Goal: Complete application form

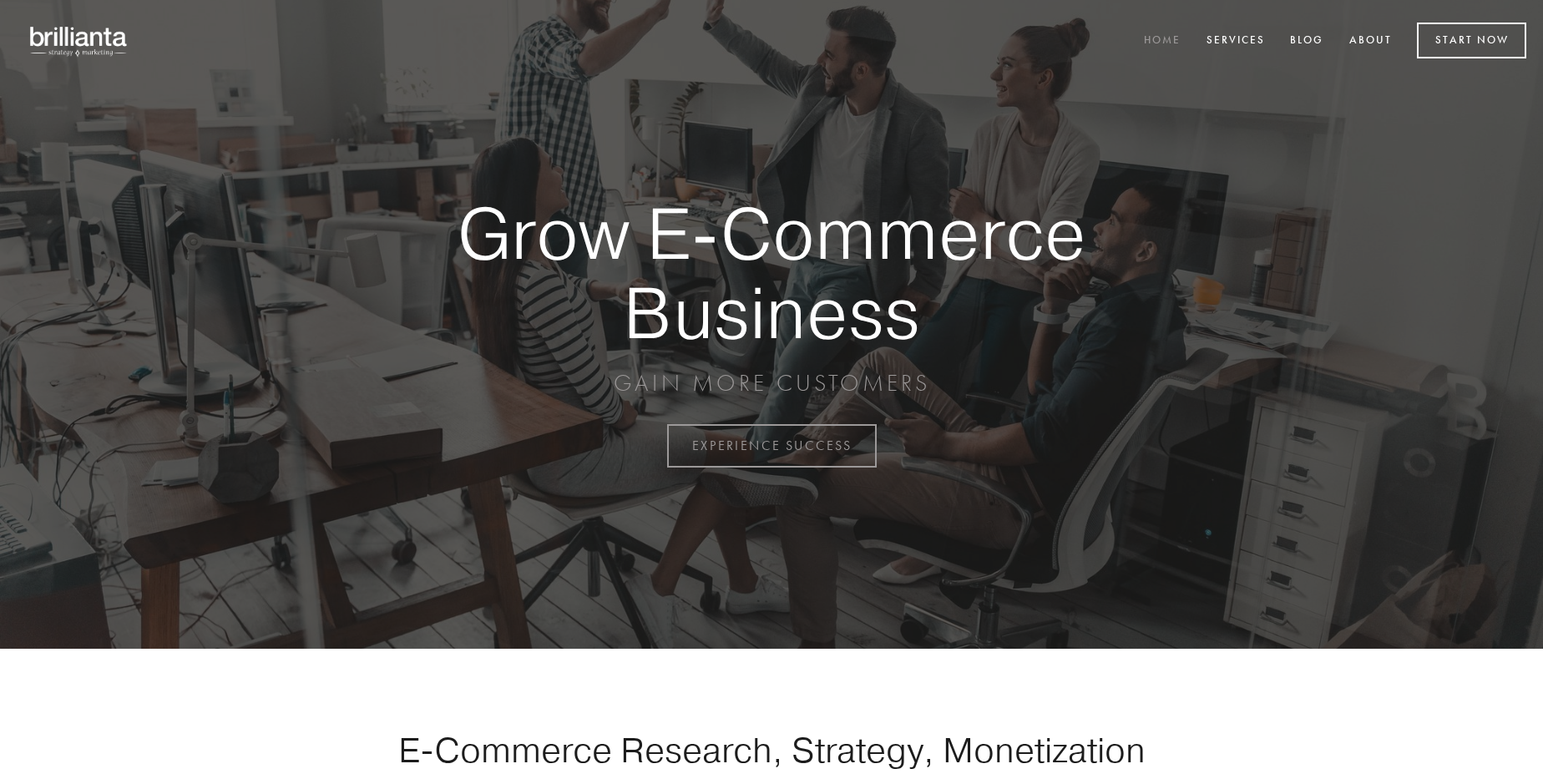
scroll to position [4375, 0]
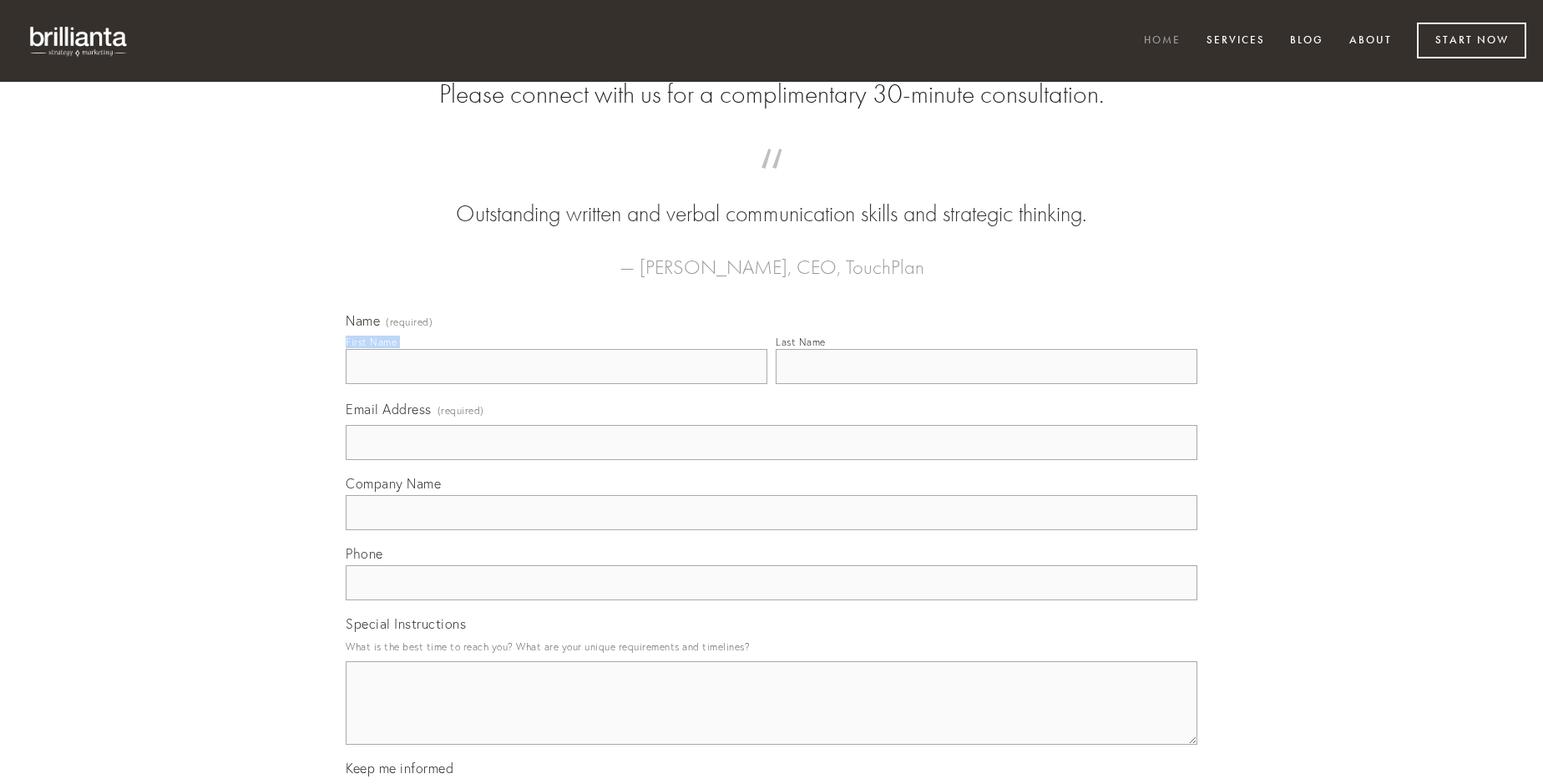
type input "[PERSON_NAME]"
click at [986, 384] on input "Last Name" at bounding box center [986, 367] width 422 height 35
type input "[PERSON_NAME]"
click at [771, 460] on input "Email Address (required)" at bounding box center [771, 442] width 851 height 35
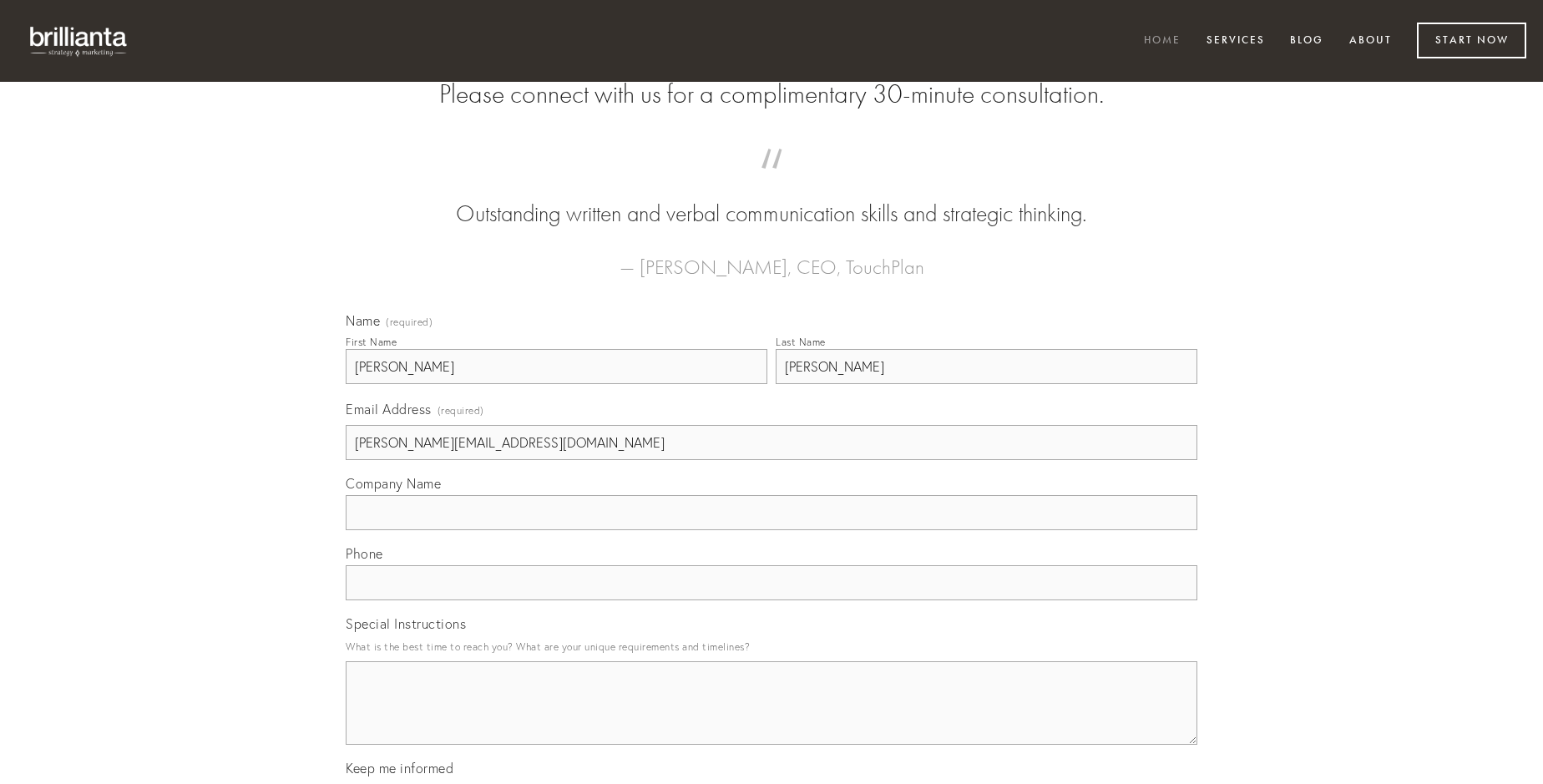
type input "[PERSON_NAME][EMAIL_ADDRESS][DOMAIN_NAME]"
click at [771, 530] on input "Company Name" at bounding box center [771, 513] width 851 height 35
type input "possimus"
click at [771, 601] on input "text" at bounding box center [771, 583] width 851 height 35
click at [771, 718] on textarea "Special Instructions" at bounding box center [771, 703] width 851 height 84
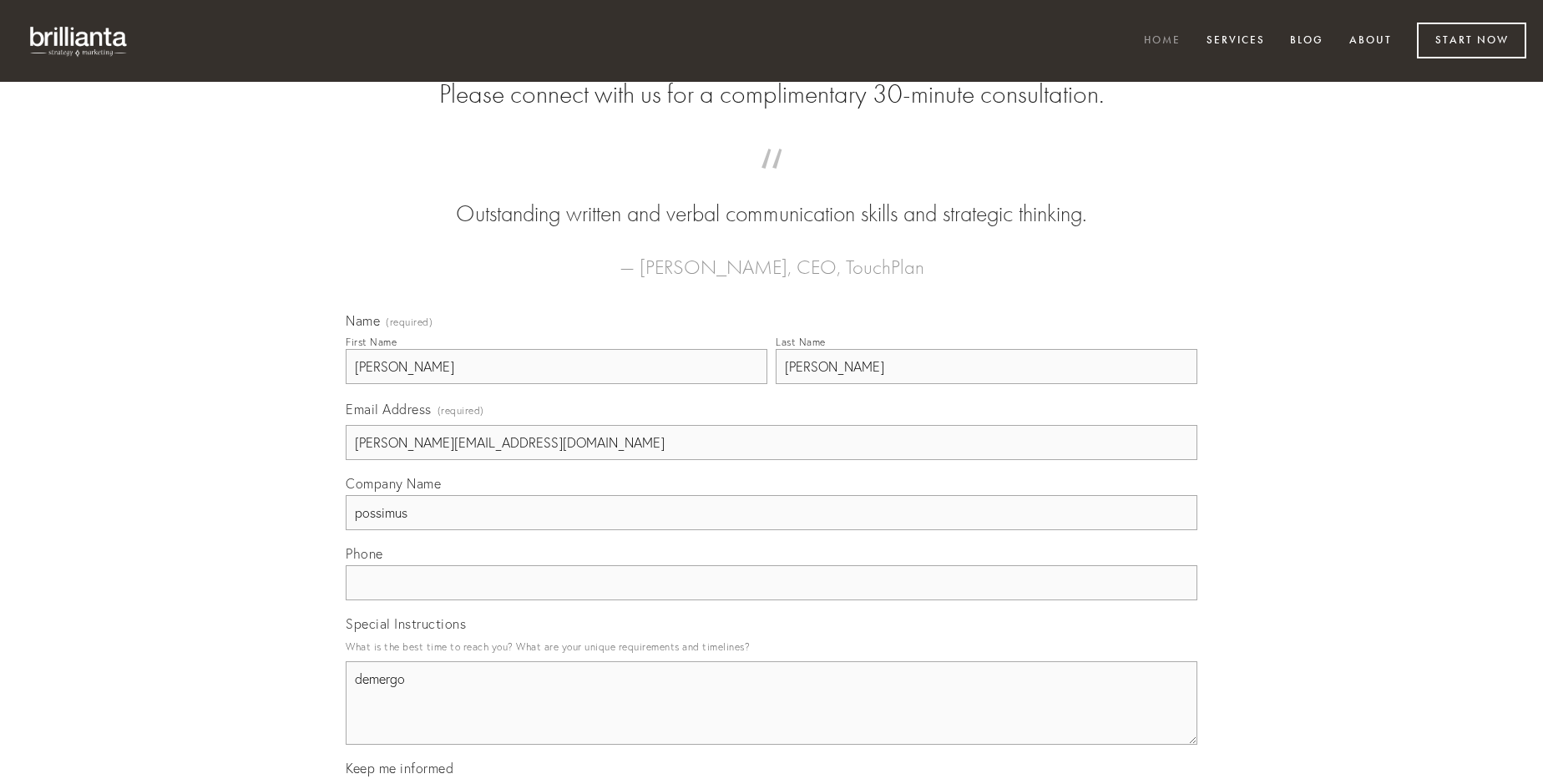
type textarea "demergo"
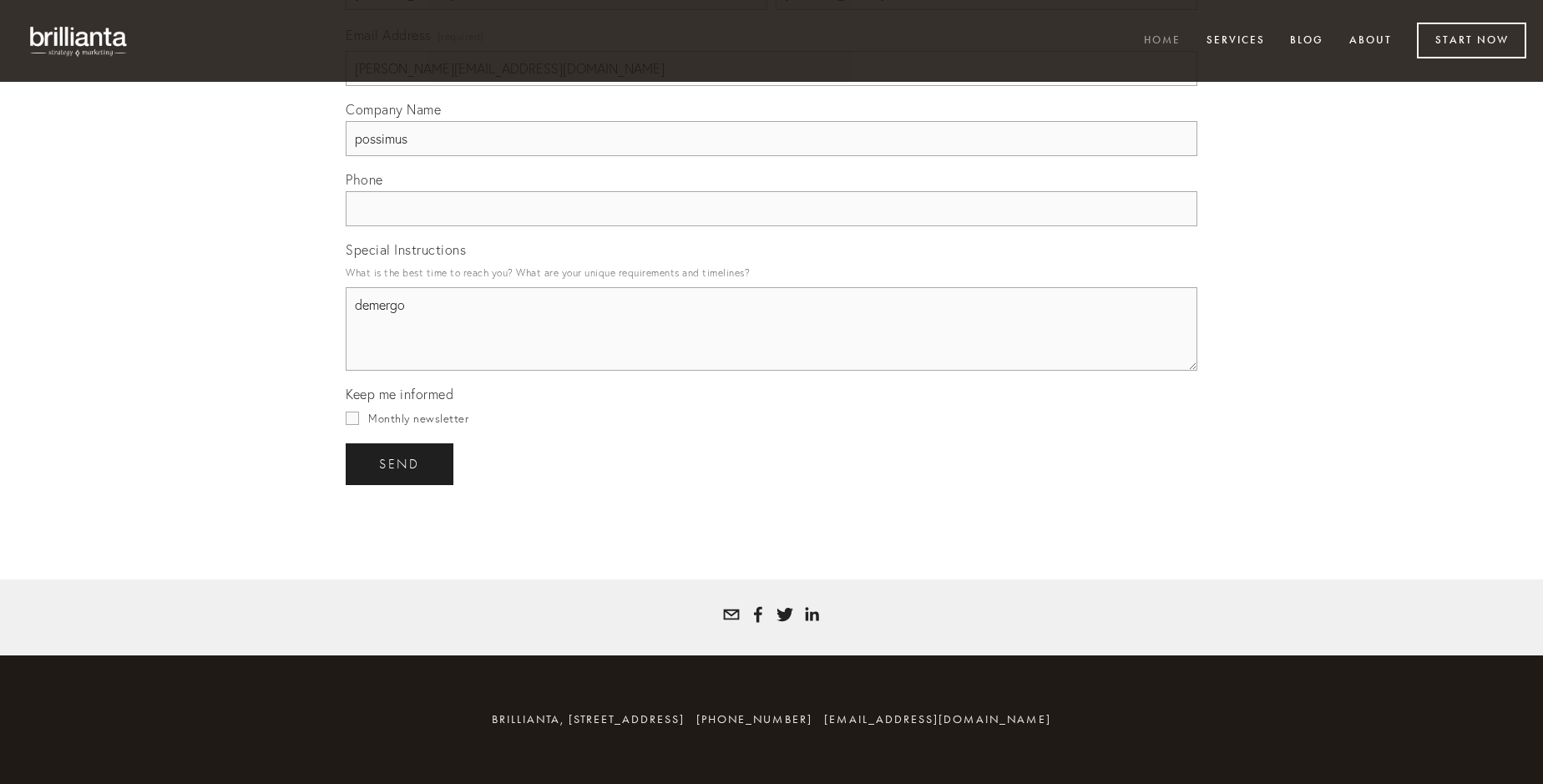
click at [400, 464] on span "send" at bounding box center [399, 464] width 41 height 15
